Goal: Task Accomplishment & Management: Manage account settings

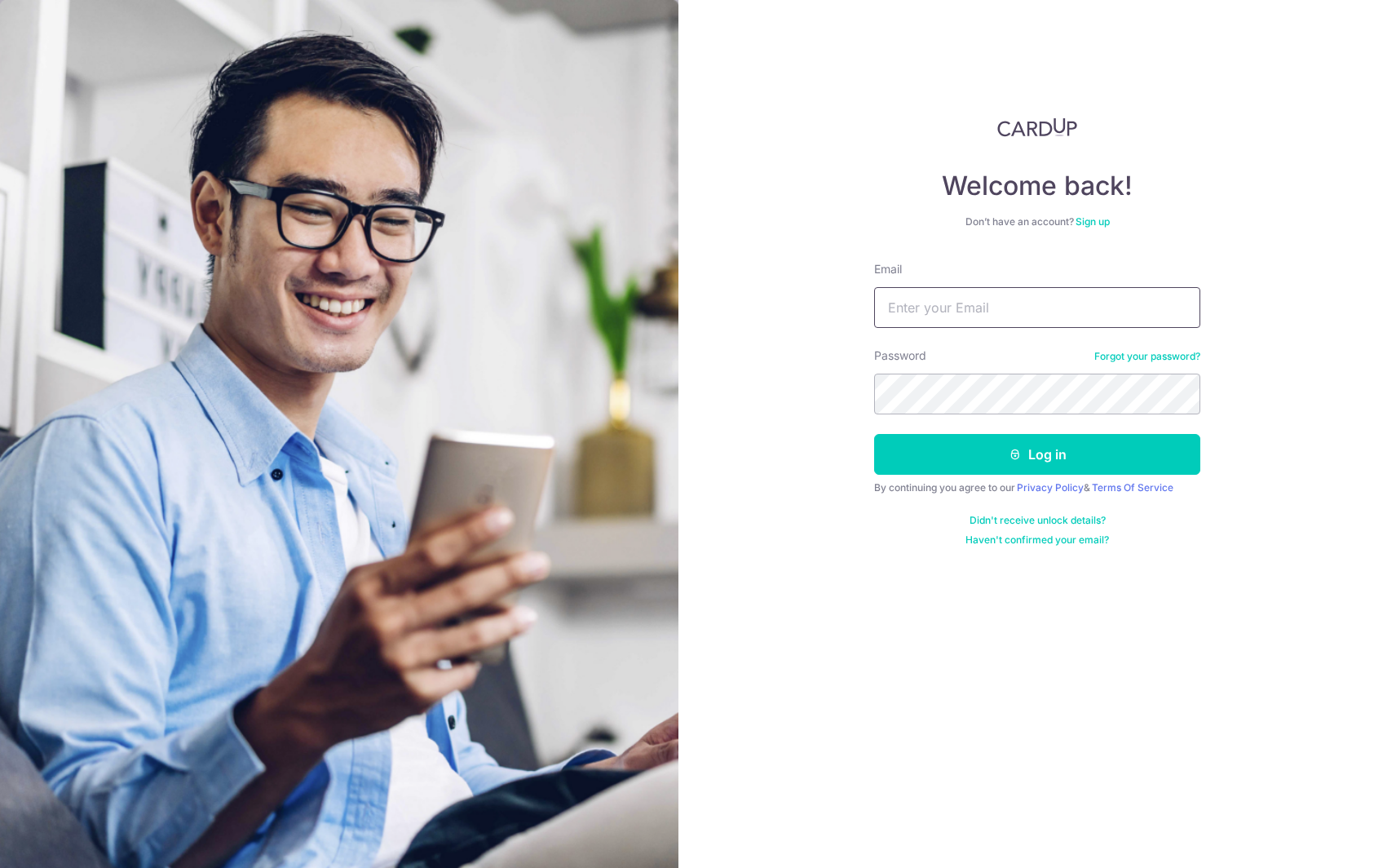
type input "[EMAIL_ADDRESS][DOMAIN_NAME]"
click at [1015, 459] on icon "submit" at bounding box center [1015, 454] width 13 height 13
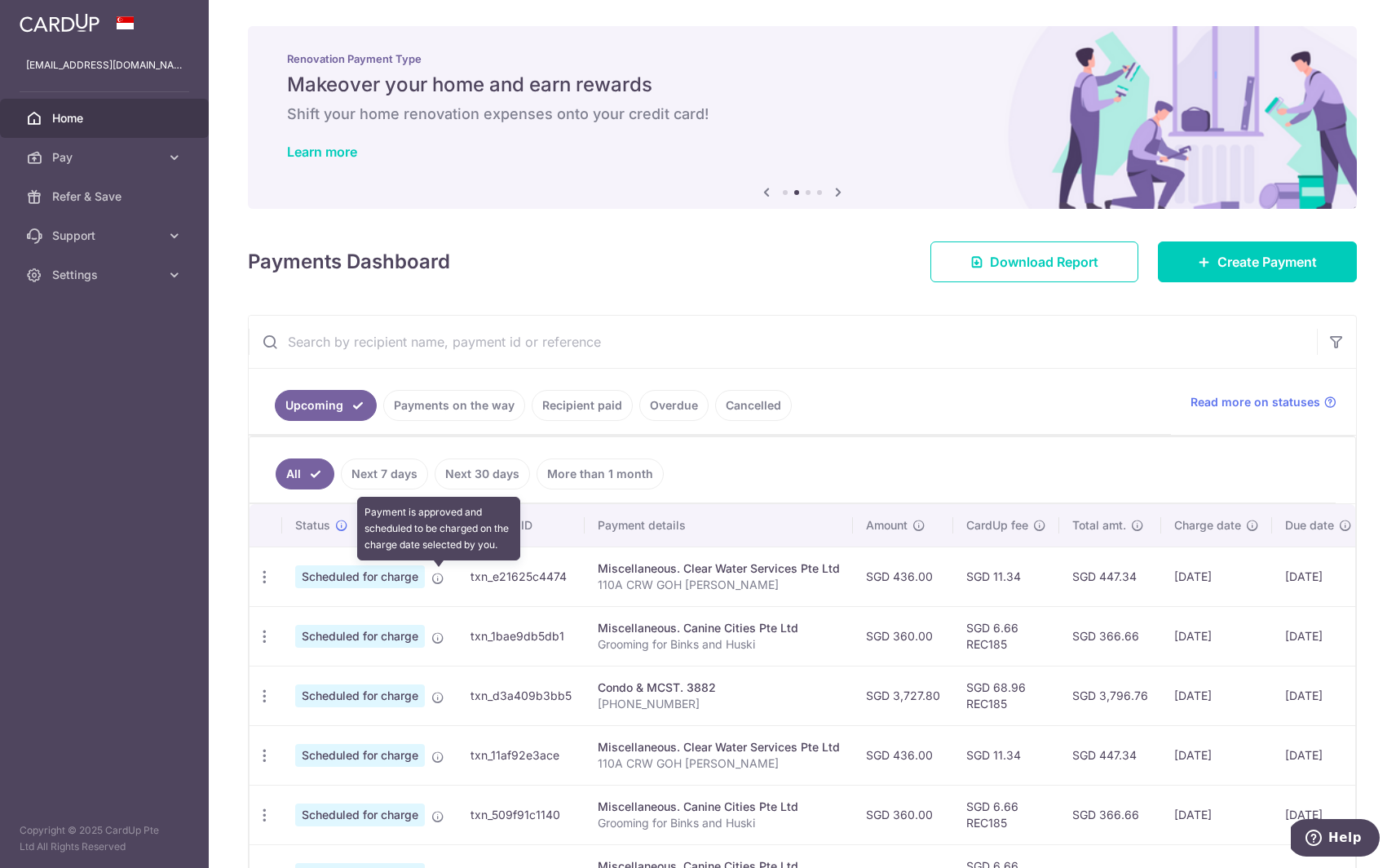
click at [438, 579] on icon at bounding box center [438, 578] width 13 height 13
click at [532, 579] on td "txn_e21625c4474" at bounding box center [521, 576] width 127 height 59
click at [401, 575] on span "Scheduled for charge" at bounding box center [360, 576] width 130 height 23
click at [647, 586] on p "110A CRW GOH ECK MENG" at bounding box center [719, 585] width 242 height 16
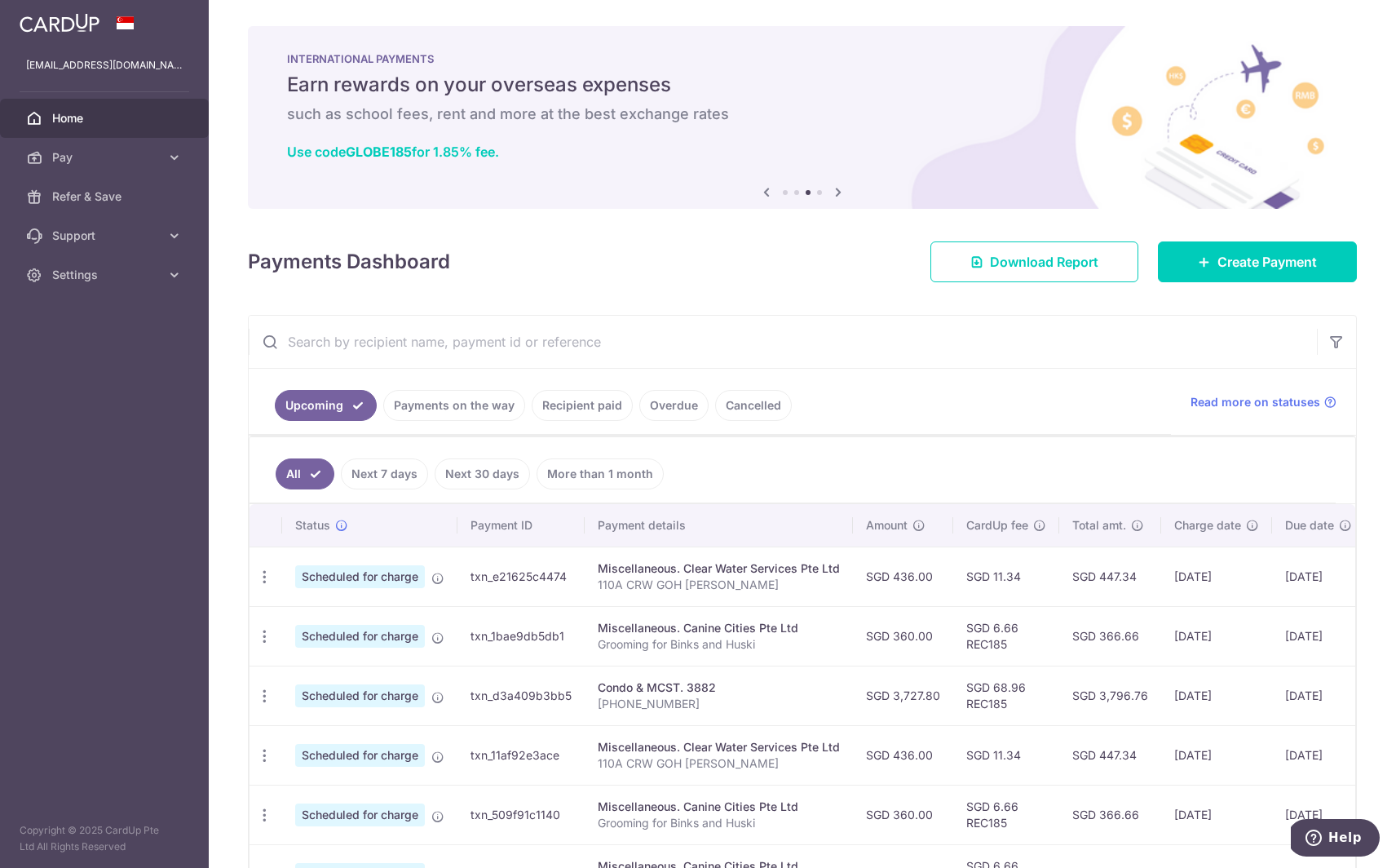
click at [388, 581] on span "Scheduled for charge" at bounding box center [360, 576] width 130 height 23
click at [436, 578] on icon at bounding box center [438, 578] width 13 height 13
click at [266, 574] on icon "button" at bounding box center [264, 577] width 17 height 17
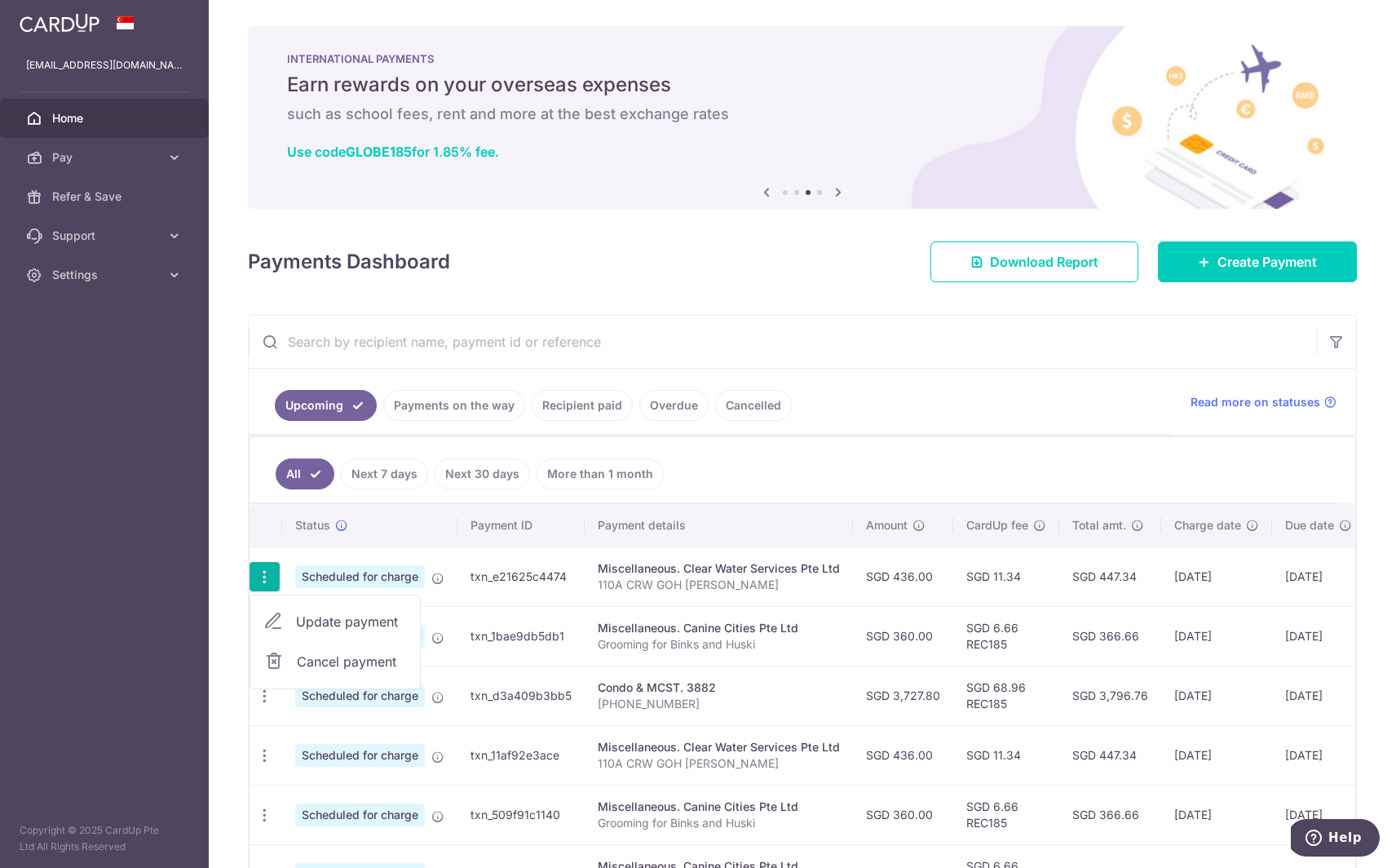
click at [332, 661] on span "Cancel payment" at bounding box center [351, 661] width 109 height 20
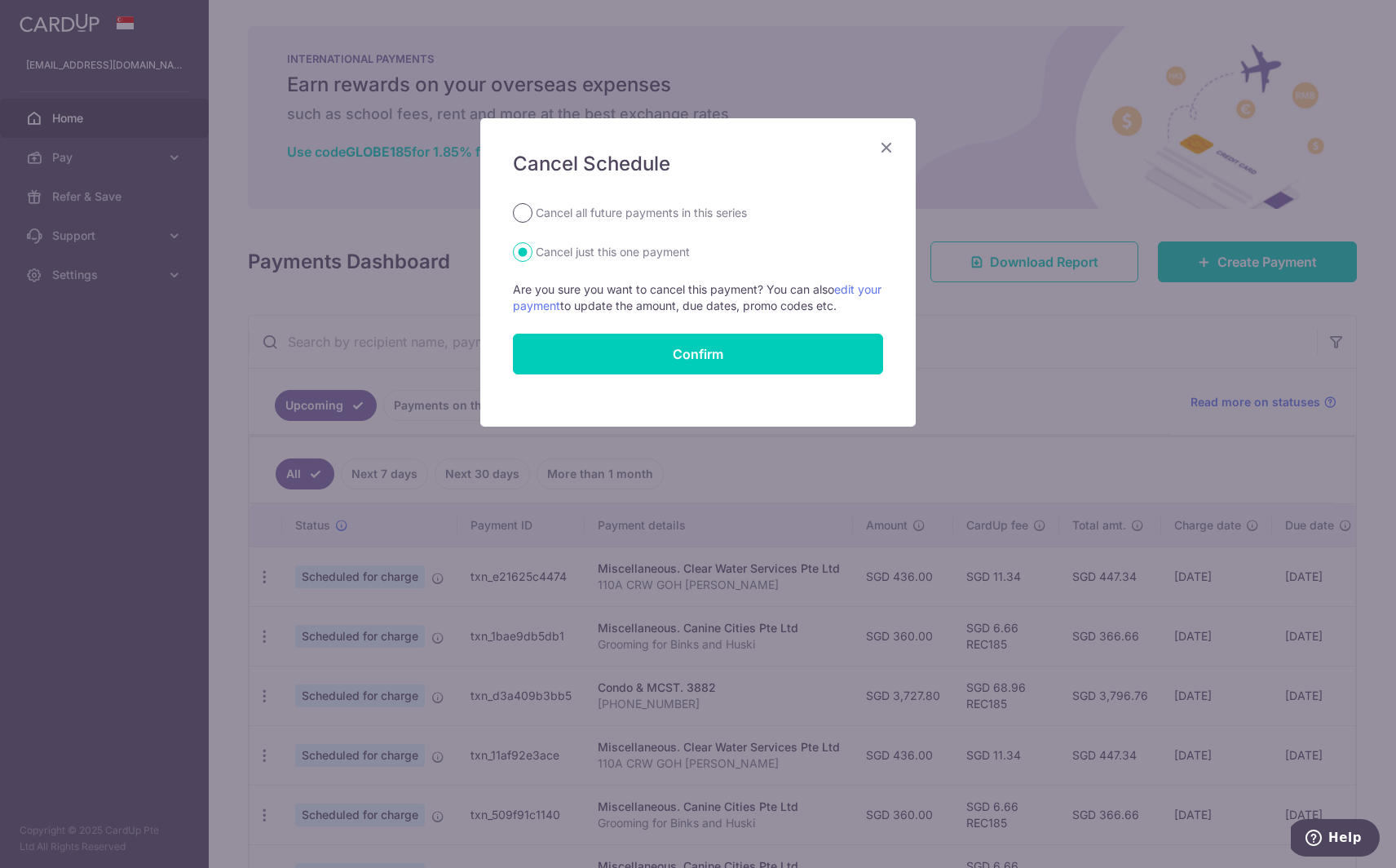
click at [524, 214] on input "Cancel all future payments in this series" at bounding box center [523, 213] width 20 height 20
radio input "true"
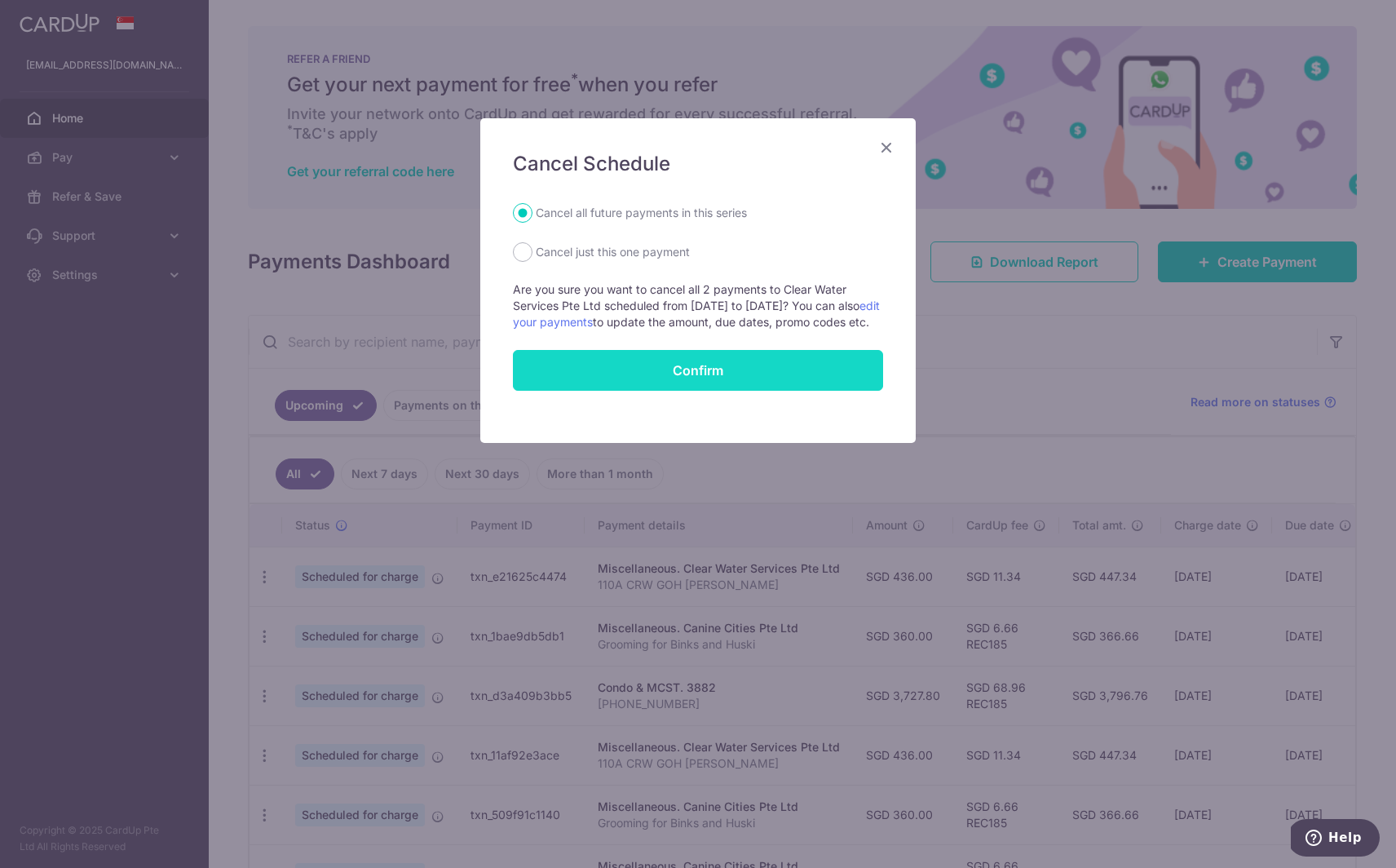
click at [657, 390] on input "Confirm" at bounding box center [698, 371] width 370 height 41
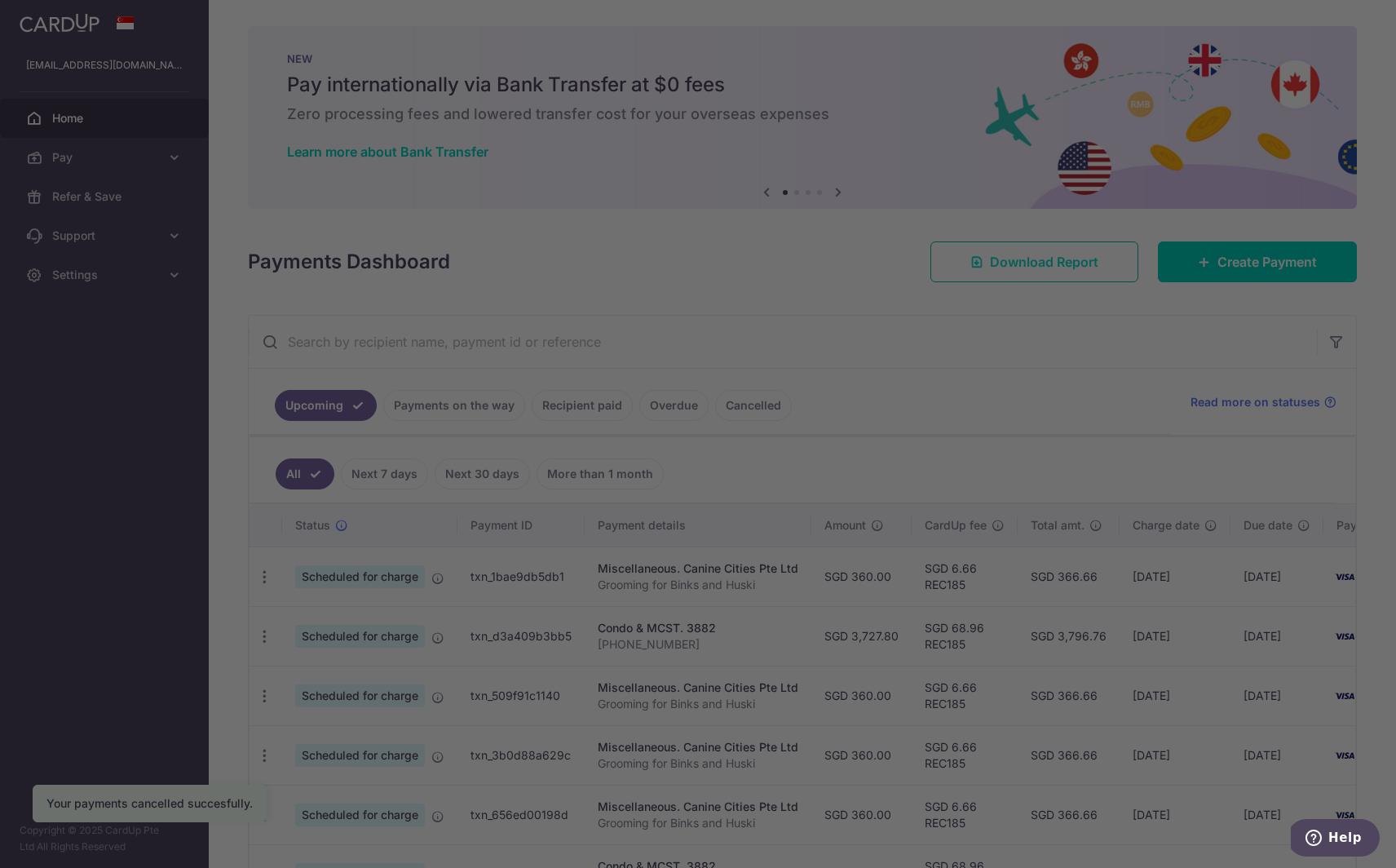
click at [986, 265] on div at bounding box center [705, 438] width 1411 height 877
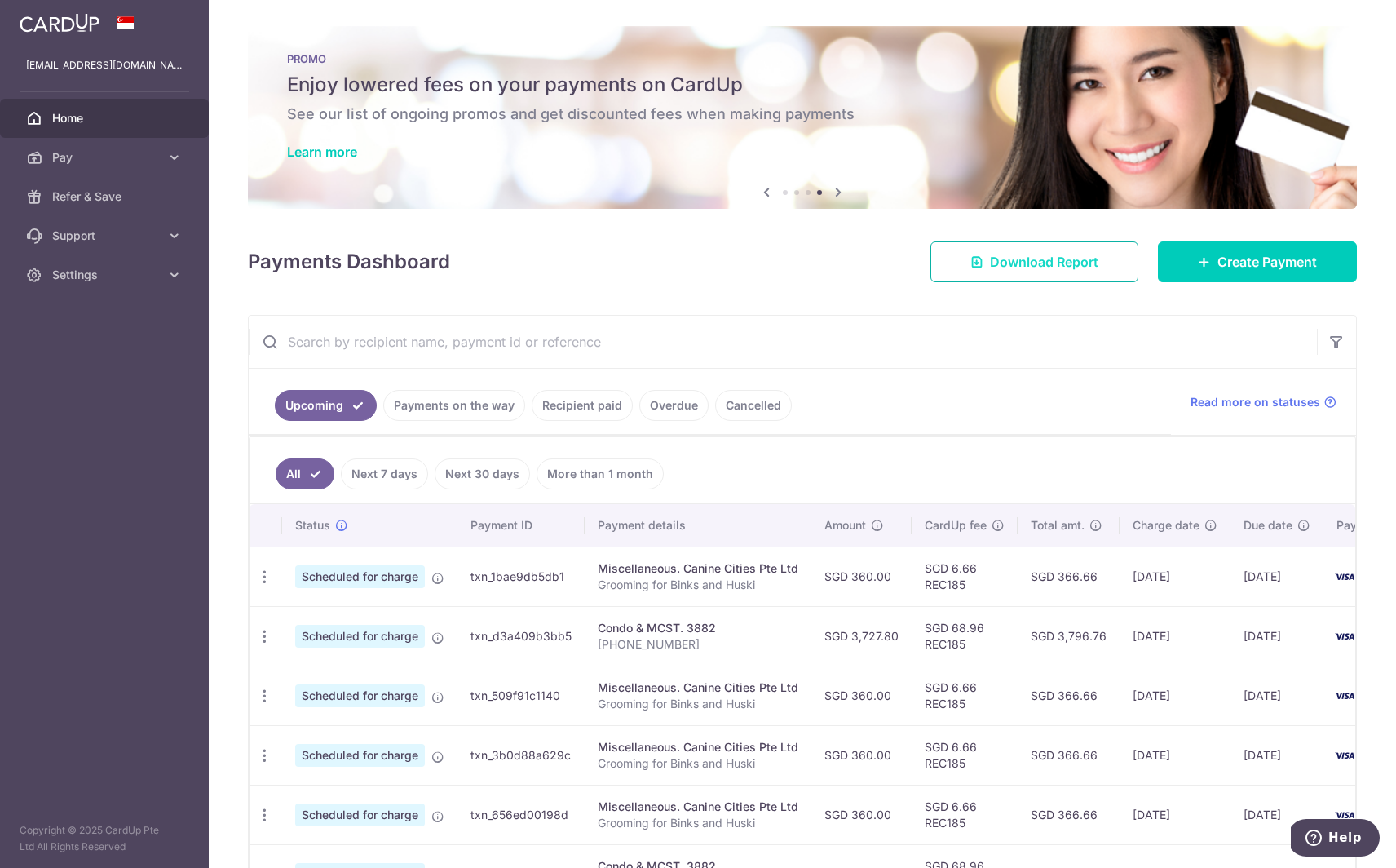
click at [988, 272] on link "Download Report" at bounding box center [1035, 262] width 208 height 41
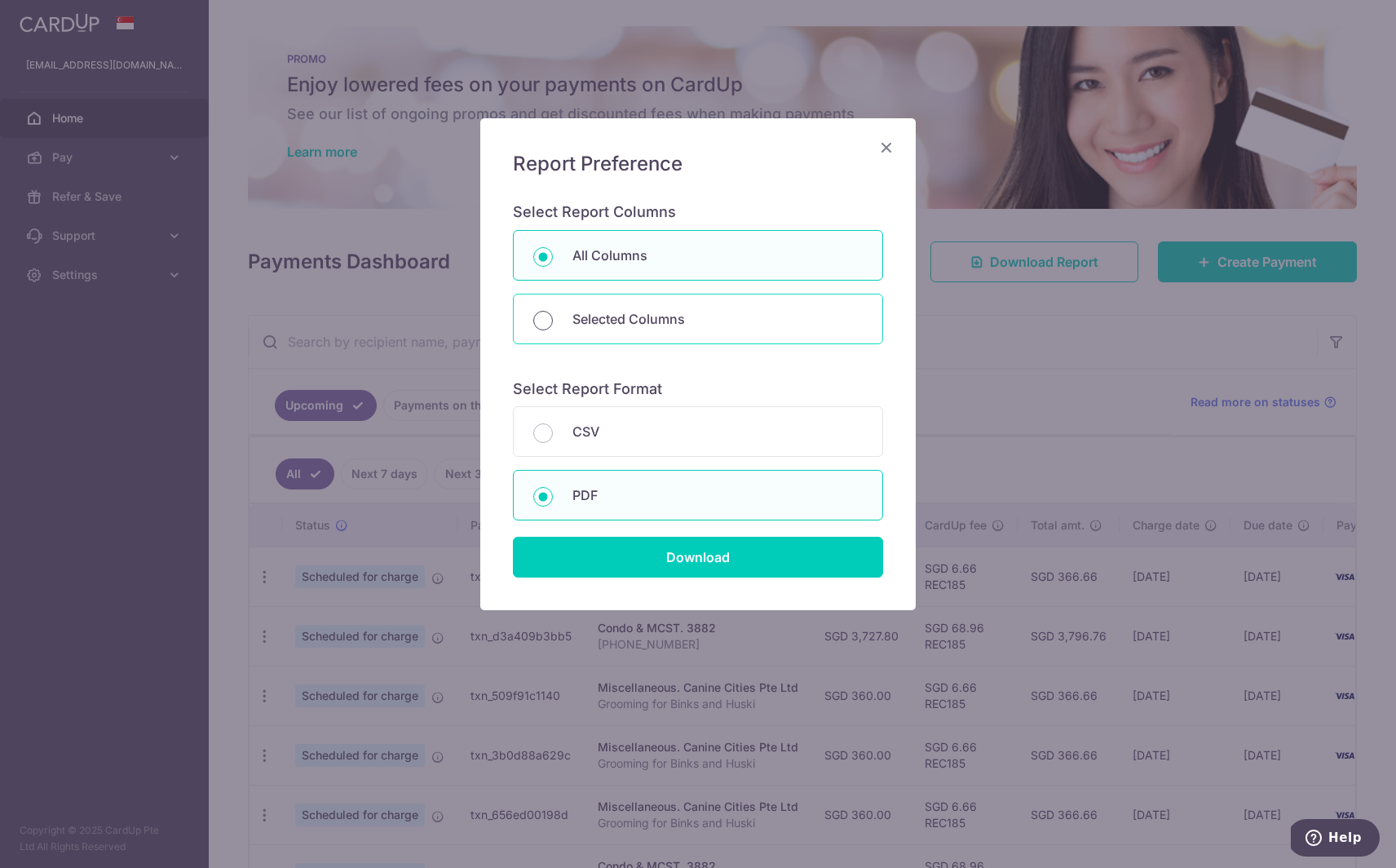
click at [546, 323] on input "Selected Columns" at bounding box center [543, 320] width 20 height 20
radio input "true"
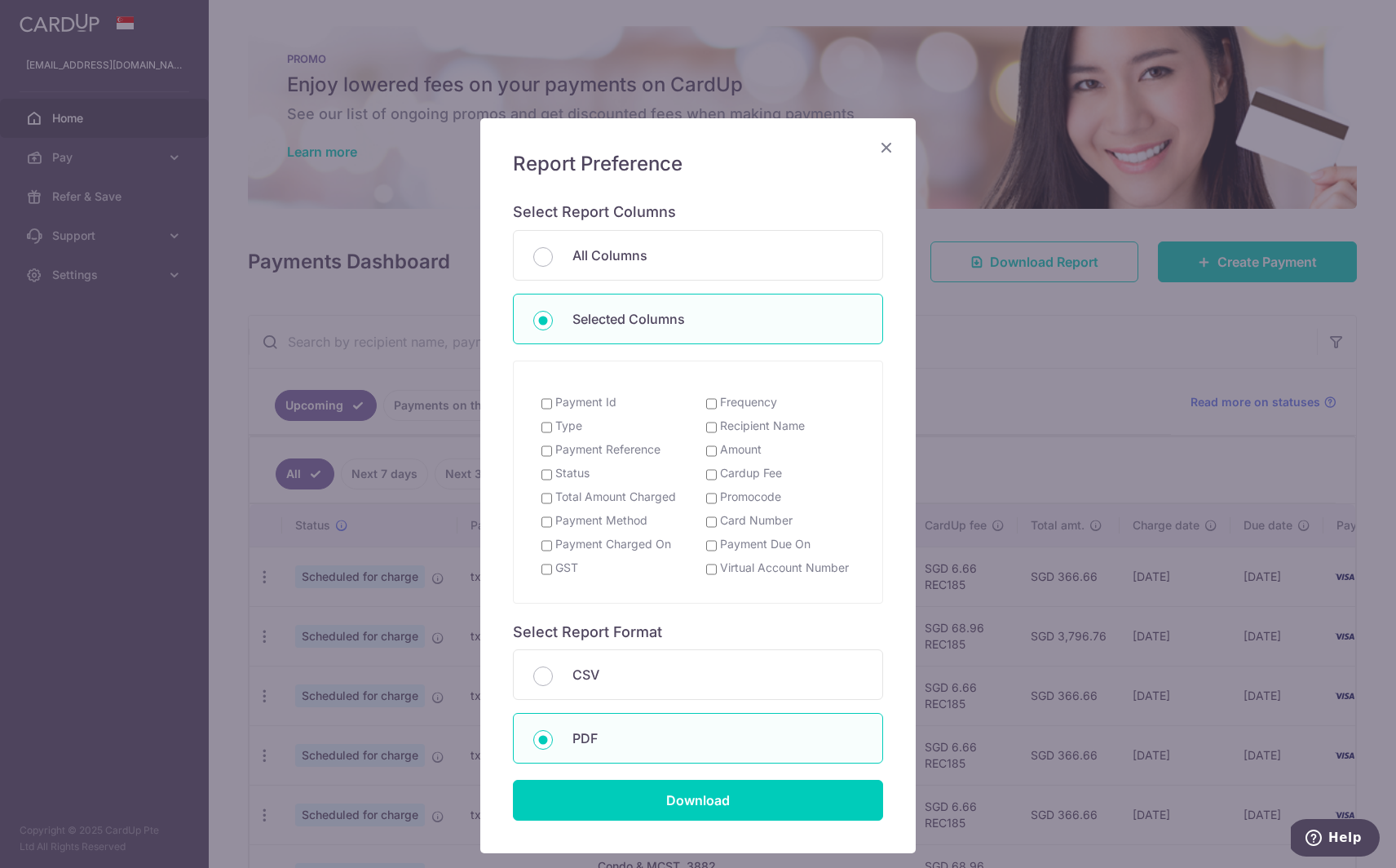
click at [545, 402] on input "Payment Id" at bounding box center [547, 404] width 10 height 13
checkbox input "true"
click at [545, 468] on input "Status" at bounding box center [547, 474] width 10 height 13
checkbox input "true"
click at [547, 492] on input "Total Amount Charged" at bounding box center [547, 498] width 10 height 13
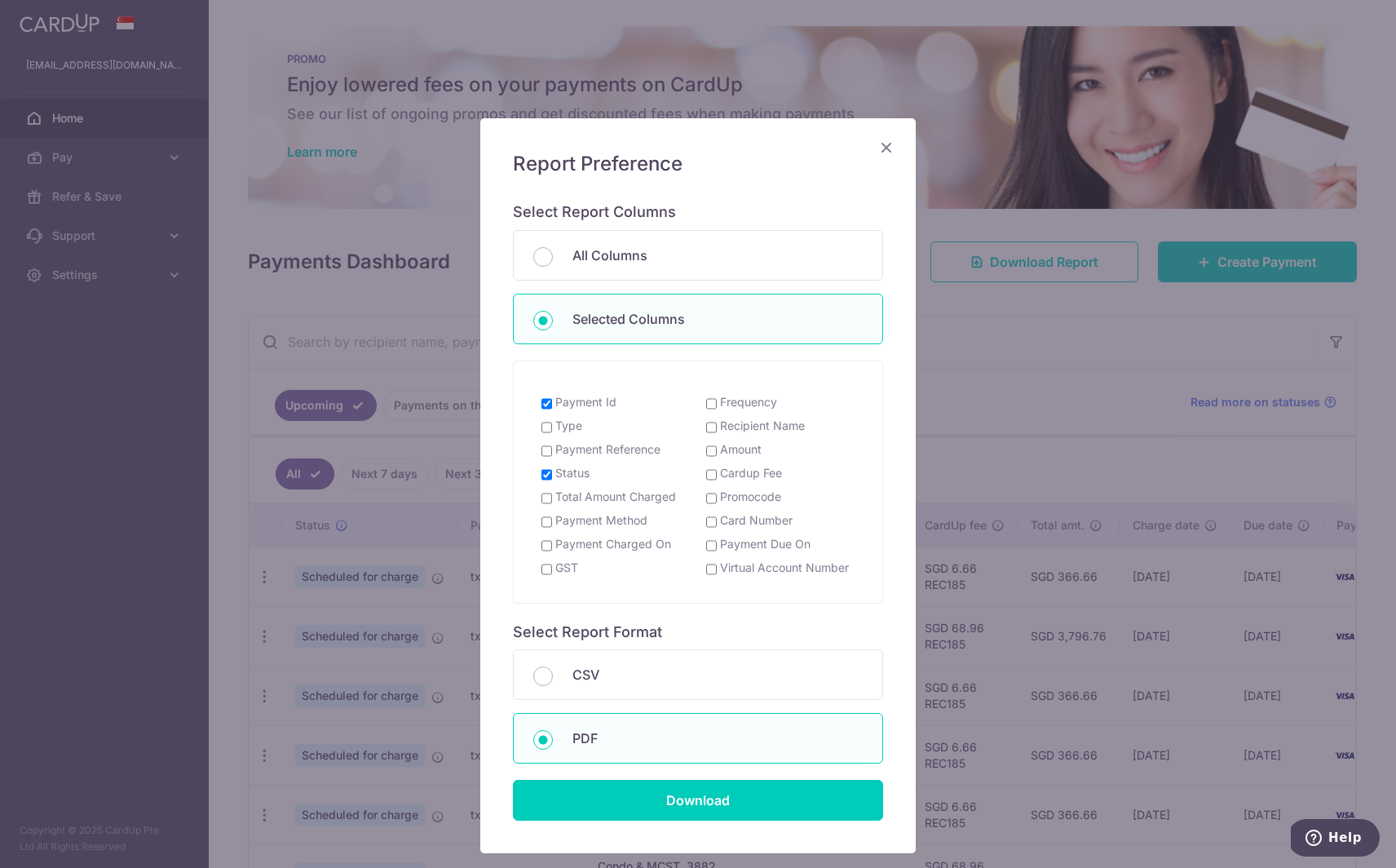
checkbox input "true"
click at [545, 515] on input "Payment Method" at bounding box center [547, 521] width 10 height 13
checkbox input "true"
click at [545, 539] on input "Payment Charged On" at bounding box center [547, 545] width 10 height 13
checkbox input "true"
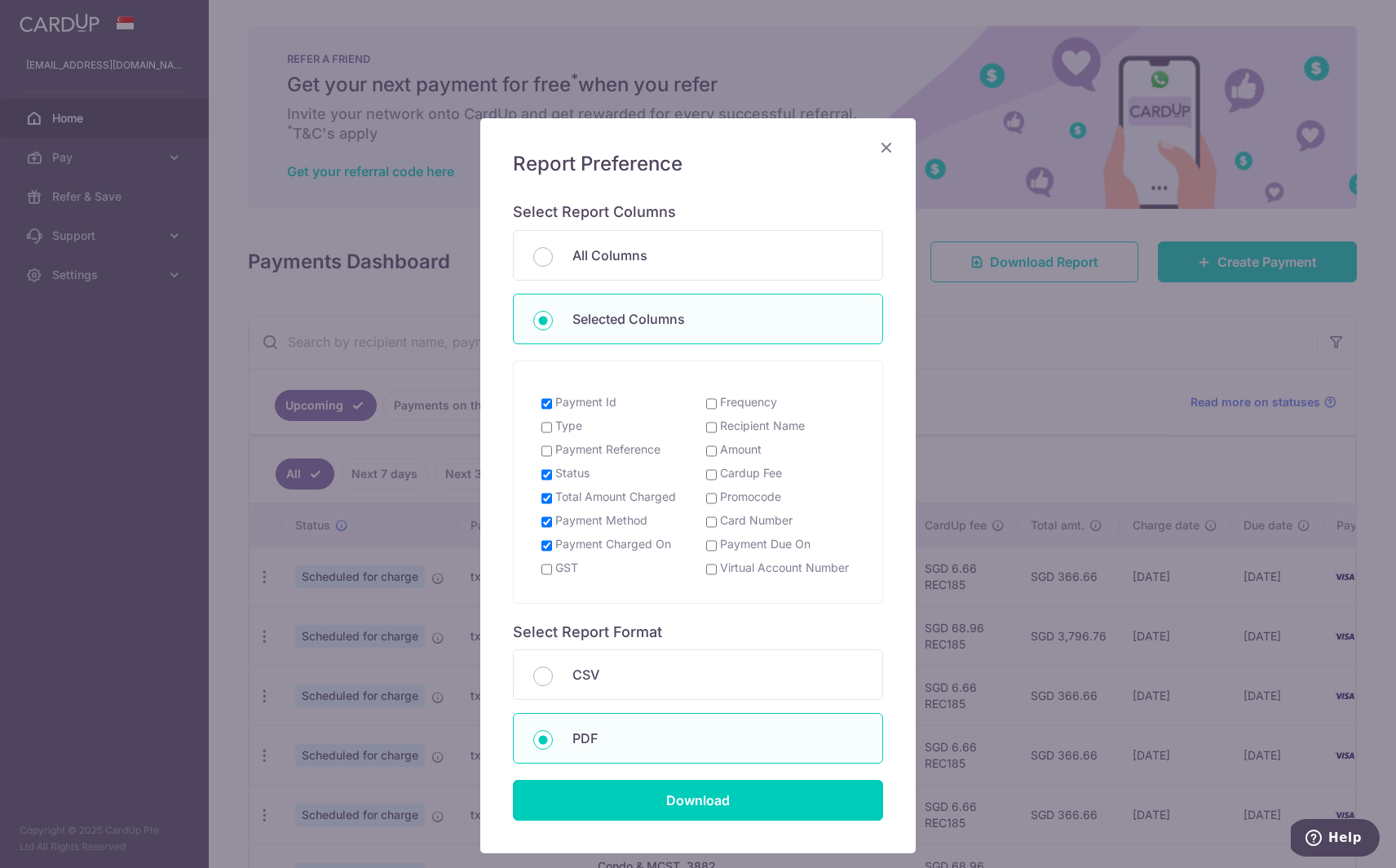
click at [711, 421] on input "Recipient Name" at bounding box center [712, 427] width 10 height 13
checkbox input "true"
click at [709, 445] on input "Amount" at bounding box center [712, 451] width 10 height 13
checkbox input "true"
click at [713, 492] on input "Promocode" at bounding box center [712, 498] width 10 height 13
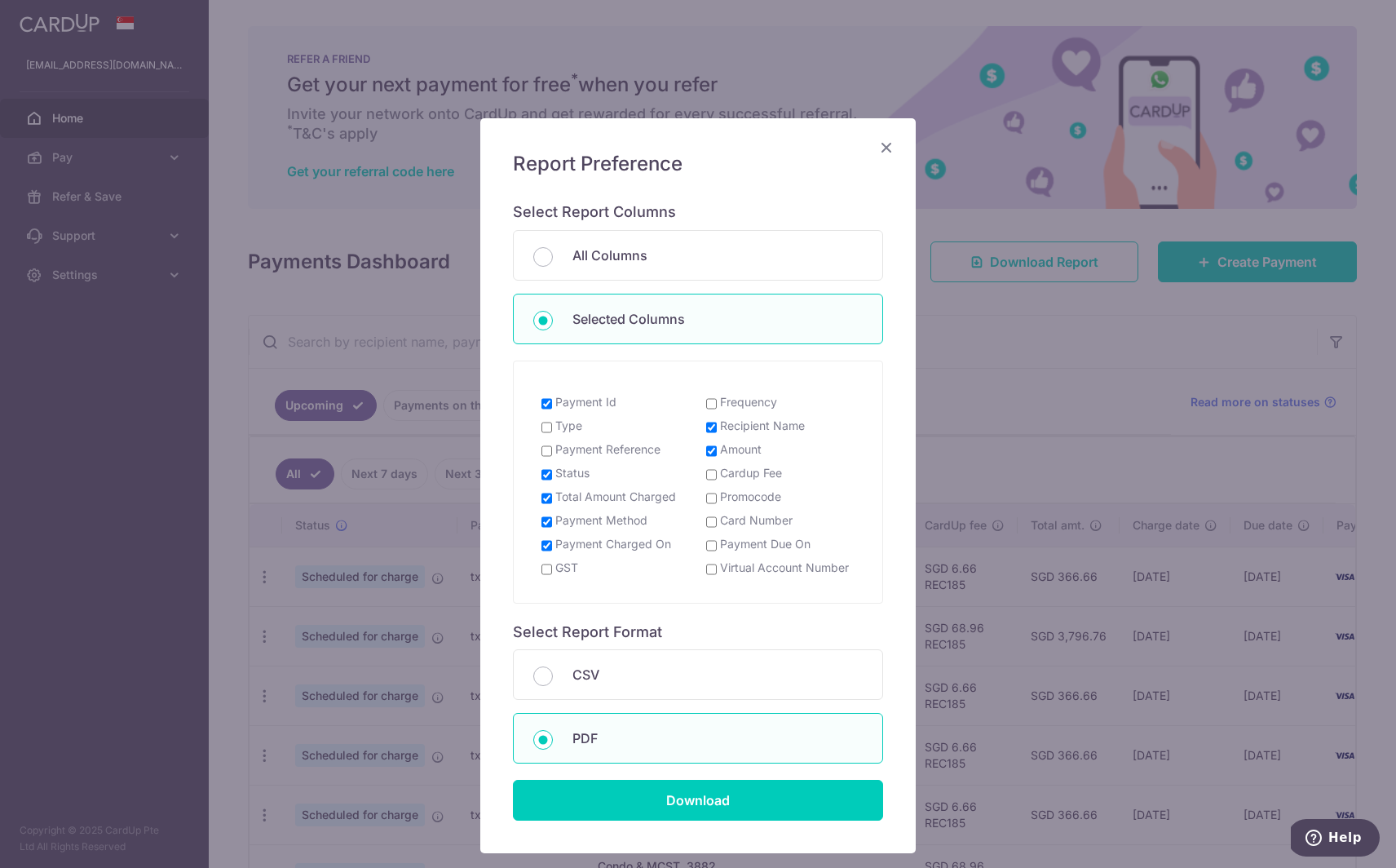
checkbox input "true"
click at [710, 539] on input "Payment Due On" at bounding box center [712, 545] width 10 height 13
checkbox input "true"
click at [648, 780] on input "Download" at bounding box center [698, 800] width 370 height 41
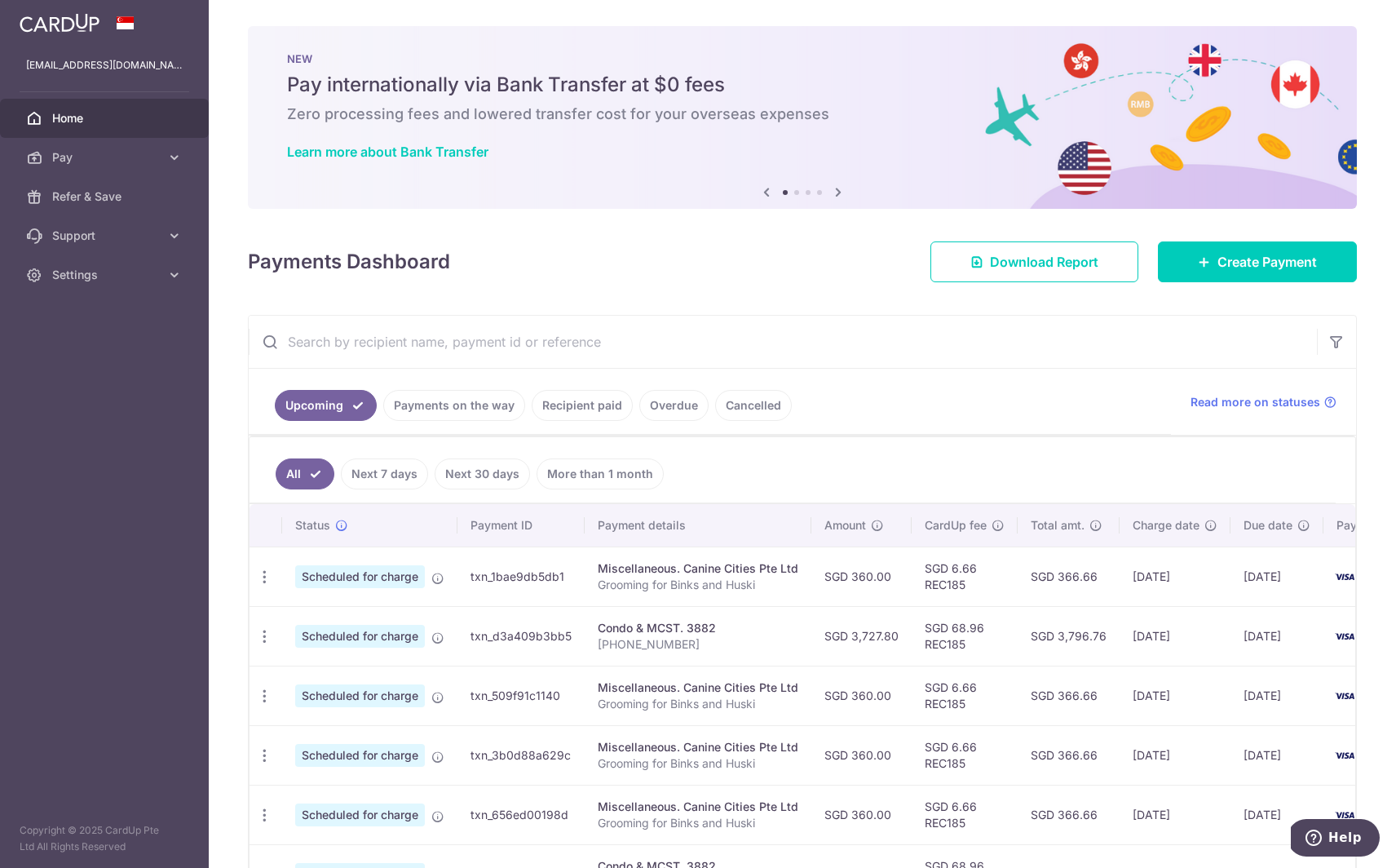
click at [1042, 136] on div "NEW Pay internationally via Bank Transfer at $0 fees Zero processing fees and l…" at bounding box center [803, 107] width 1109 height 163
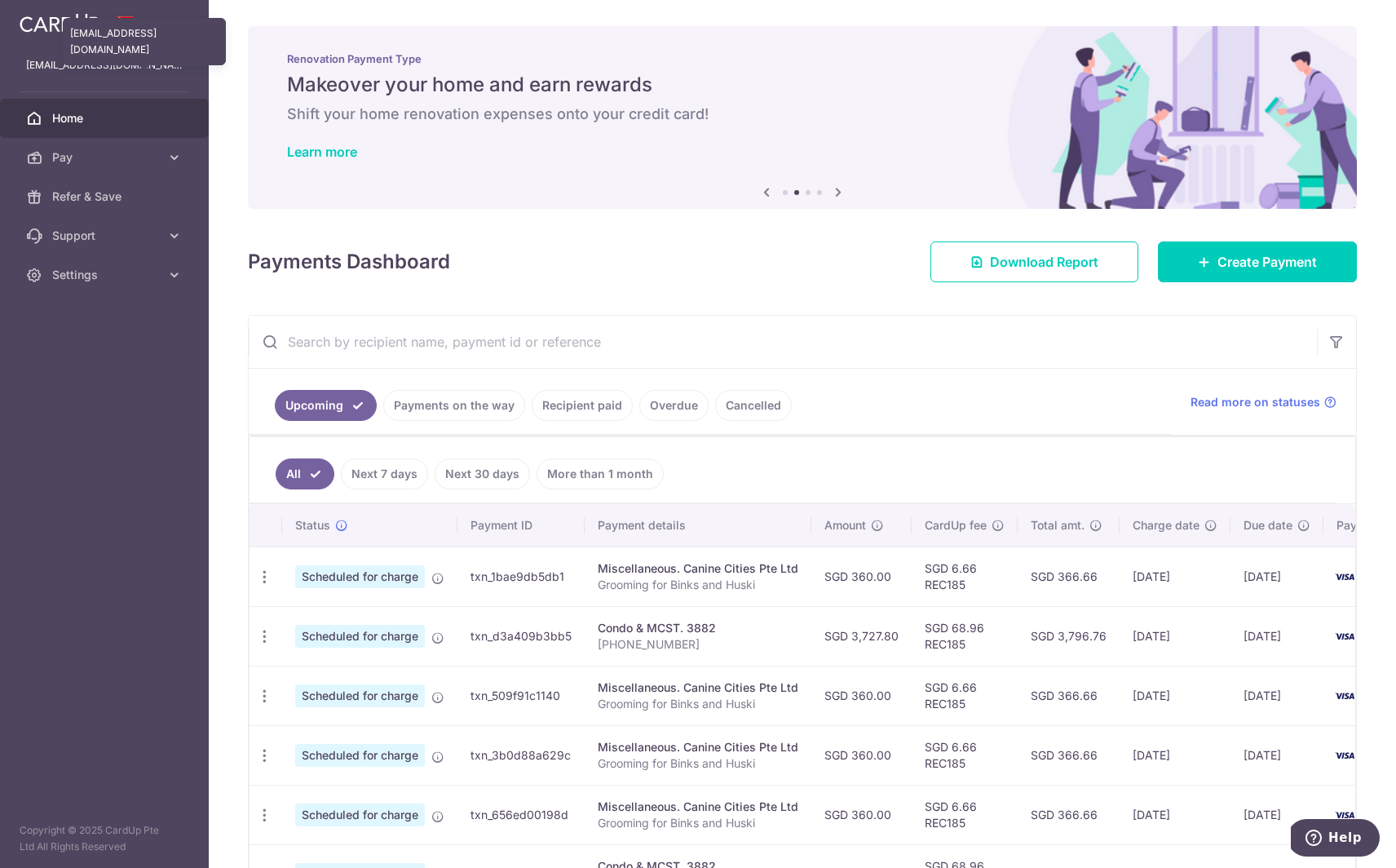
click at [66, 71] on p "em1r@me.com" at bounding box center [104, 65] width 156 height 16
click at [101, 42] on div at bounding box center [104, 22] width 209 height 46
click at [72, 118] on span "Home" at bounding box center [106, 118] width 107 height 16
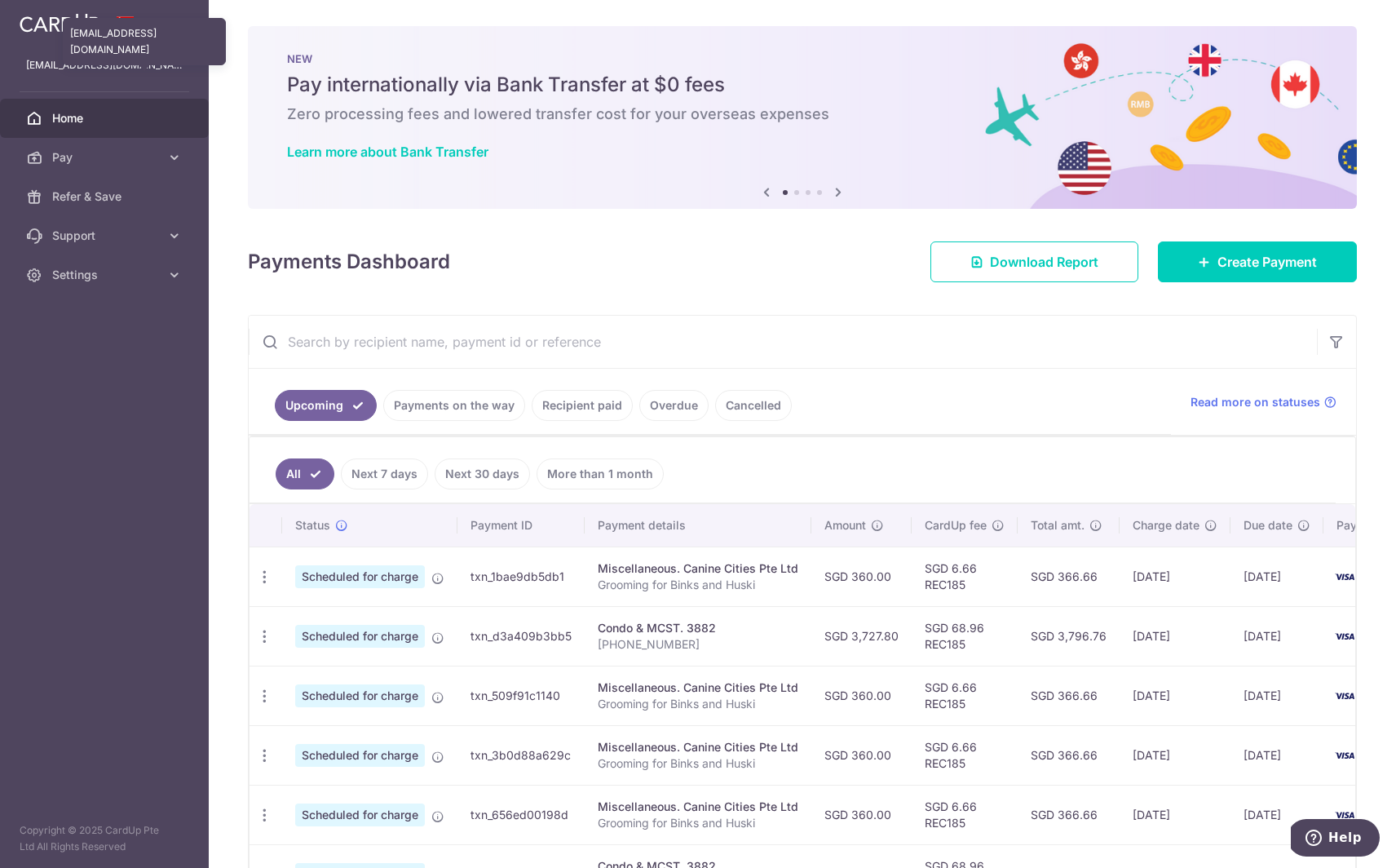
click at [96, 70] on p "[EMAIL_ADDRESS][DOMAIN_NAME]" at bounding box center [104, 65] width 156 height 16
click at [112, 34] on div at bounding box center [104, 22] width 209 height 46
click at [70, 27] on img at bounding box center [59, 22] width 80 height 20
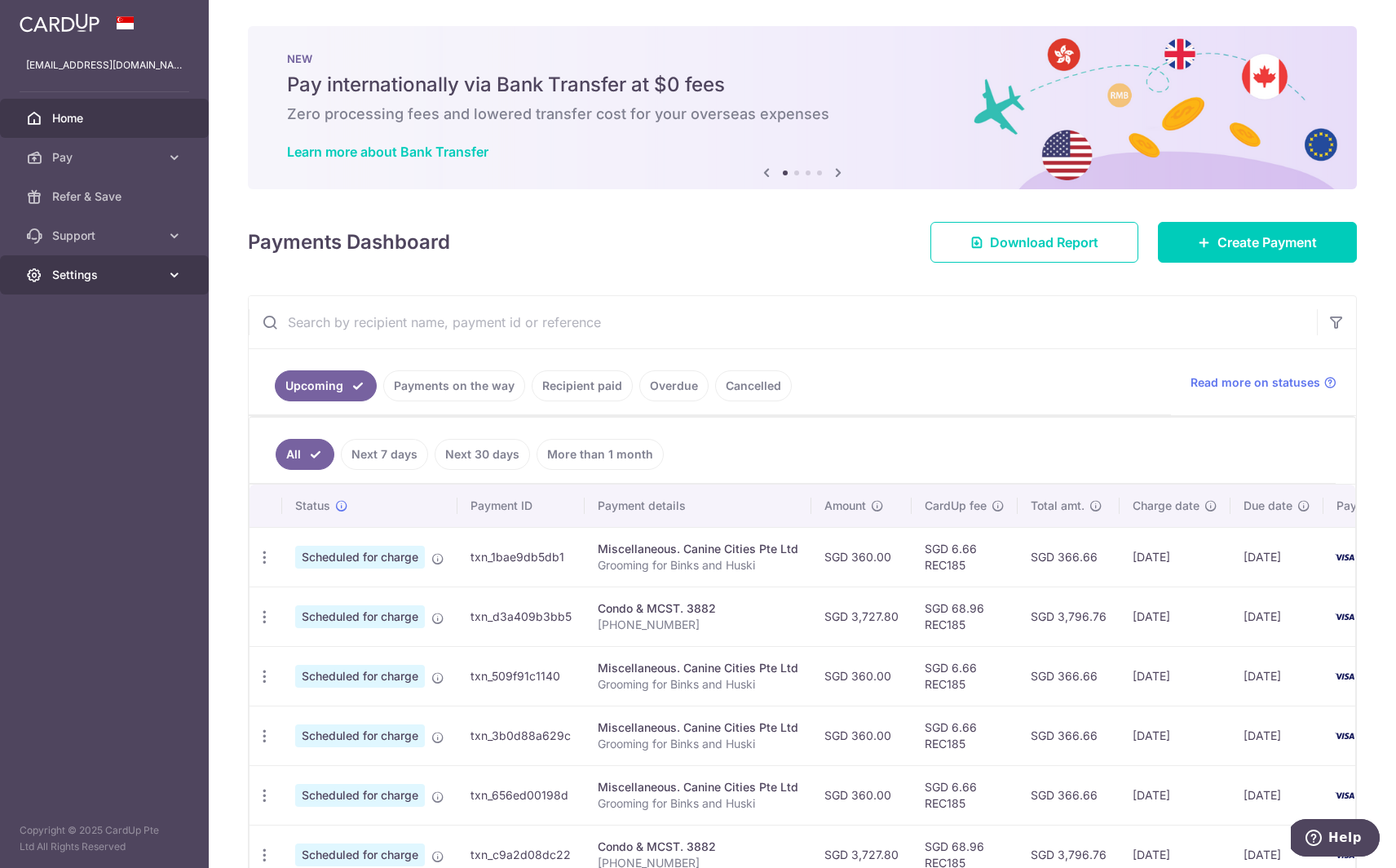
click at [112, 282] on span "Settings" at bounding box center [106, 275] width 107 height 16
click at [70, 355] on span "Logout" at bounding box center [106, 353] width 107 height 16
